Goal: Task Accomplishment & Management: Manage account settings

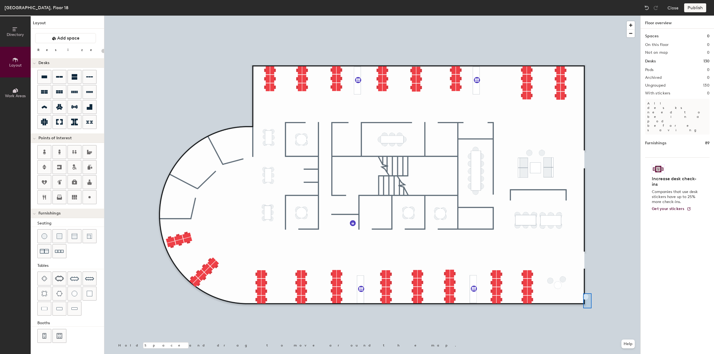
click at [592, 16] on div at bounding box center [372, 16] width 536 height 0
click at [576, 16] on div at bounding box center [372, 16] width 536 height 0
type input "80"
click at [493, 16] on div at bounding box center [372, 16] width 536 height 0
click at [504, 16] on div at bounding box center [372, 16] width 536 height 0
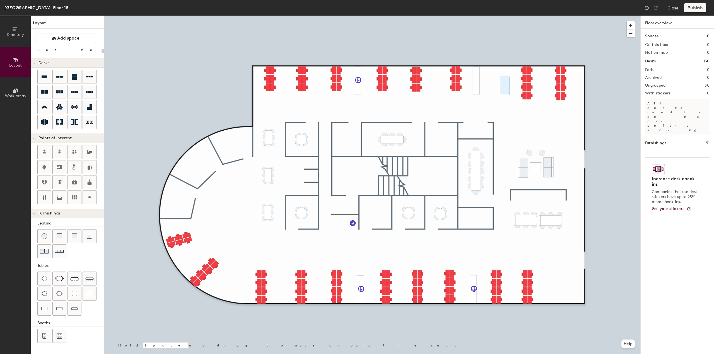
click at [500, 16] on div at bounding box center [372, 16] width 536 height 0
click at [44, 281] on div at bounding box center [44, 278] width 13 height 13
click at [47, 291] on img at bounding box center [45, 294] width 6 height 6
type input "100"
click at [47, 195] on icon at bounding box center [44, 197] width 7 height 7
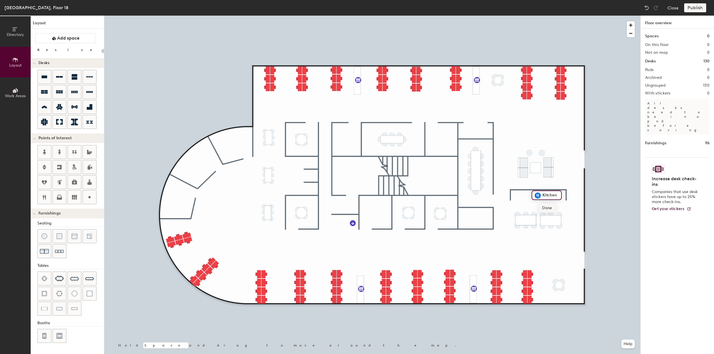
click at [546, 207] on span "Done" at bounding box center [547, 208] width 16 height 9
drag, startPoint x: 91, startPoint y: 294, endPoint x: 100, endPoint y: 287, distance: 11.7
click at [91, 294] on div at bounding box center [89, 293] width 13 height 13
click at [60, 234] on img at bounding box center [60, 237] width 6 height 6
click at [91, 292] on img at bounding box center [90, 294] width 6 height 6
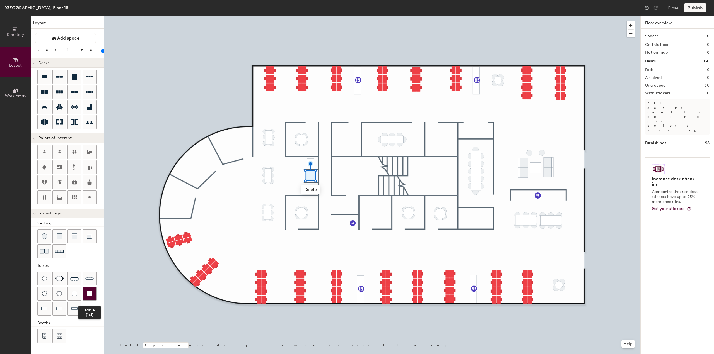
click at [87, 293] on img at bounding box center [90, 294] width 6 height 6
click at [90, 195] on icon at bounding box center [89, 197] width 7 height 7
type input "20"
type input "Phone booth"
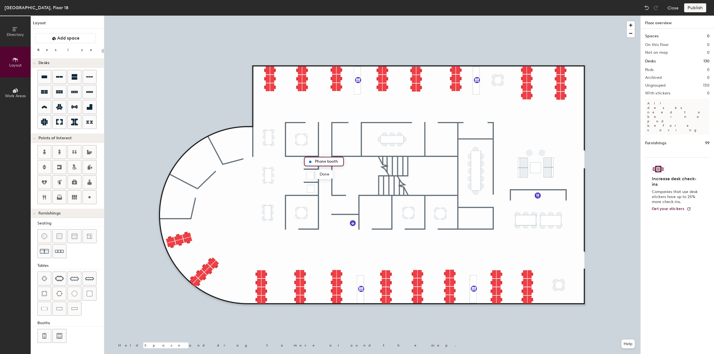
scroll to position [0, 0]
click at [322, 173] on span "Done" at bounding box center [324, 174] width 16 height 9
click at [323, 200] on span "Done" at bounding box center [325, 201] width 16 height 9
type input "20"
click at [45, 93] on icon at bounding box center [44, 92] width 7 height 7
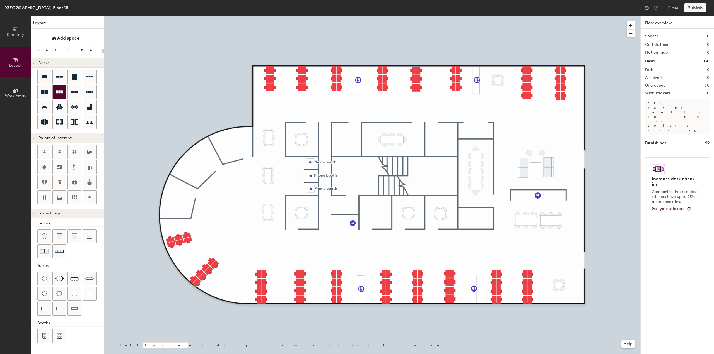
click at [62, 94] on icon at bounding box center [59, 92] width 7 height 7
click at [91, 197] on icon at bounding box center [89, 197] width 7 height 7
type input "20"
type input "IT store"
click at [91, 195] on icon at bounding box center [89, 197] width 7 height 7
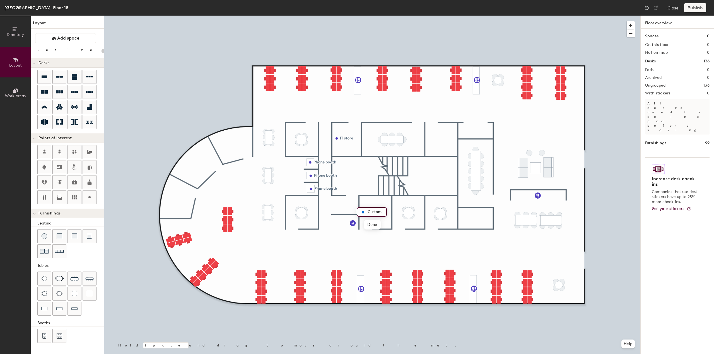
type input "20"
type input "S"
type input "WCE/Marketing store"
click at [385, 223] on span "Done" at bounding box center [387, 224] width 16 height 9
type input "20"
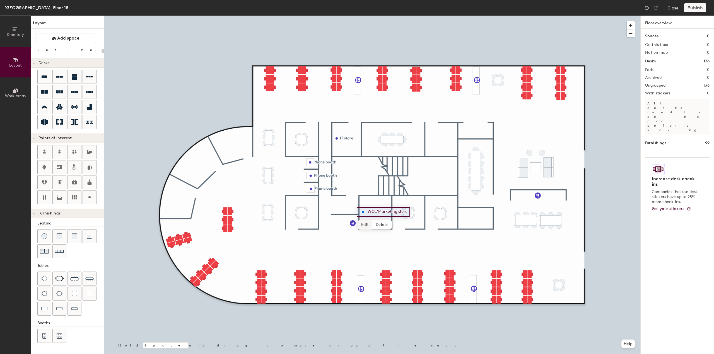
click at [367, 226] on span "Edit" at bounding box center [365, 224] width 15 height 9
click at [397, 212] on input "WCE/Marketing store" at bounding box center [390, 212] width 48 height 8
type input "WCE/Marketingstore"
click at [366, 225] on span "Edit" at bounding box center [365, 224] width 15 height 9
click at [395, 212] on input "WCE/Marketingstore" at bounding box center [388, 212] width 45 height 8
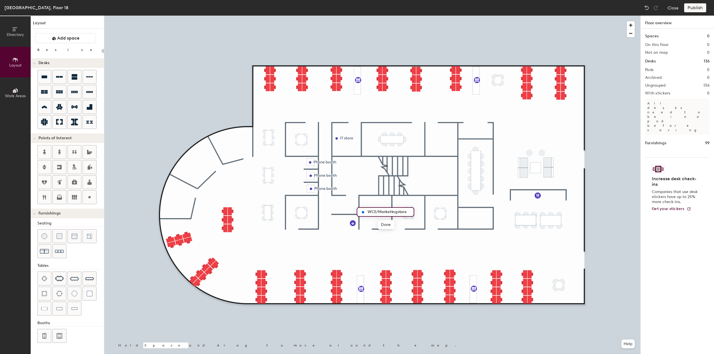
drag, startPoint x: 396, startPoint y: 213, endPoint x: 379, endPoint y: 212, distance: 17.0
click at [379, 212] on input "WCE/Marketingstore" at bounding box center [388, 212] width 45 height 8
type input "WCE storage"
click at [401, 16] on div at bounding box center [372, 16] width 536 height 0
type input "20"
